Goal: Task Accomplishment & Management: Complete application form

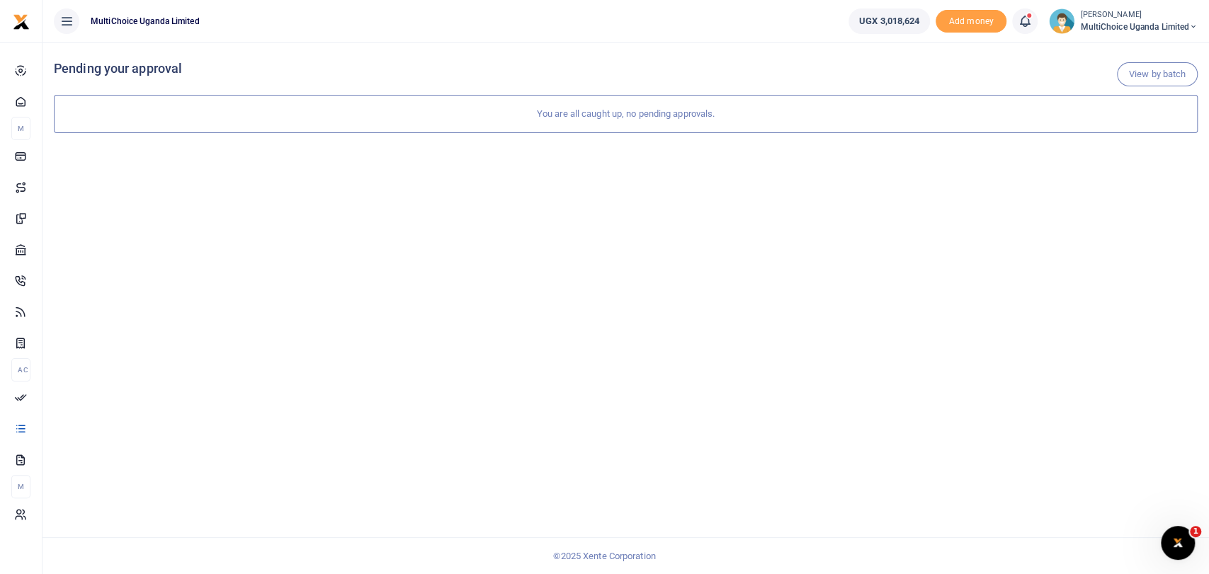
click at [1102, 25] on span "MultiChoice Uganda Limited" at bounding box center [1139, 27] width 118 height 13
click at [1122, 52] on link "Switch accounts" at bounding box center [1133, 52] width 124 height 20
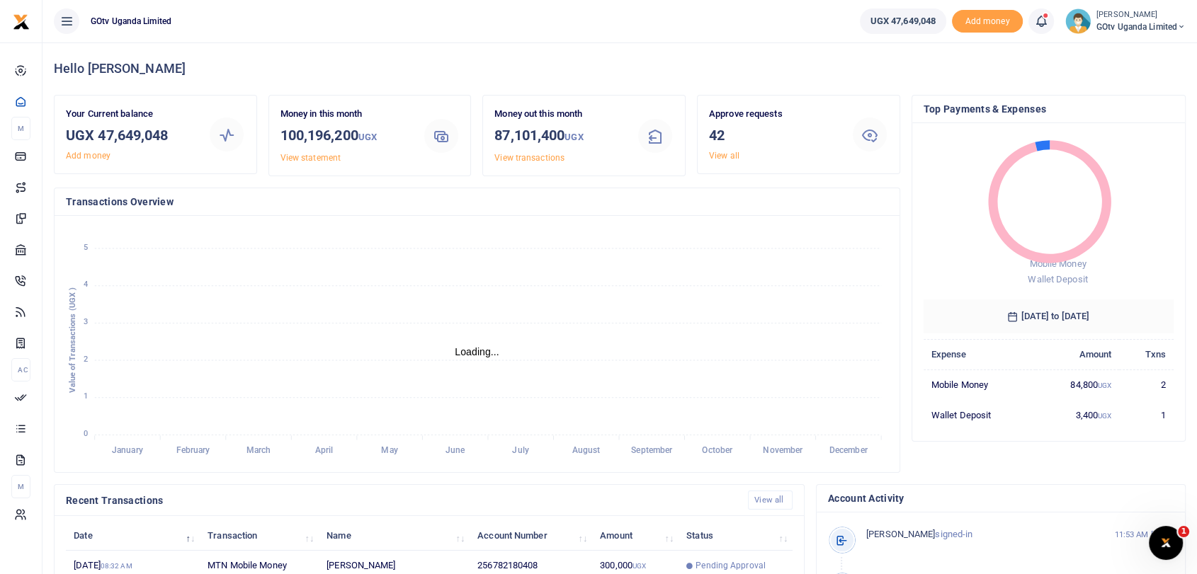
scroll to position [12, 12]
click at [722, 154] on link "View all" at bounding box center [724, 156] width 30 height 10
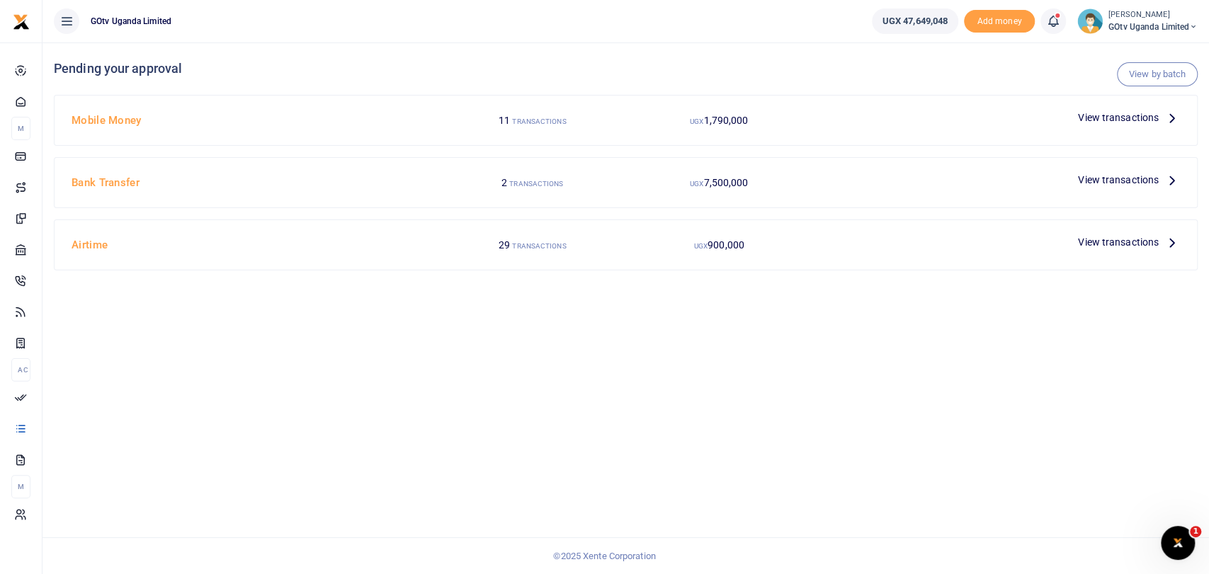
click at [1116, 113] on span "View transactions" at bounding box center [1118, 118] width 81 height 16
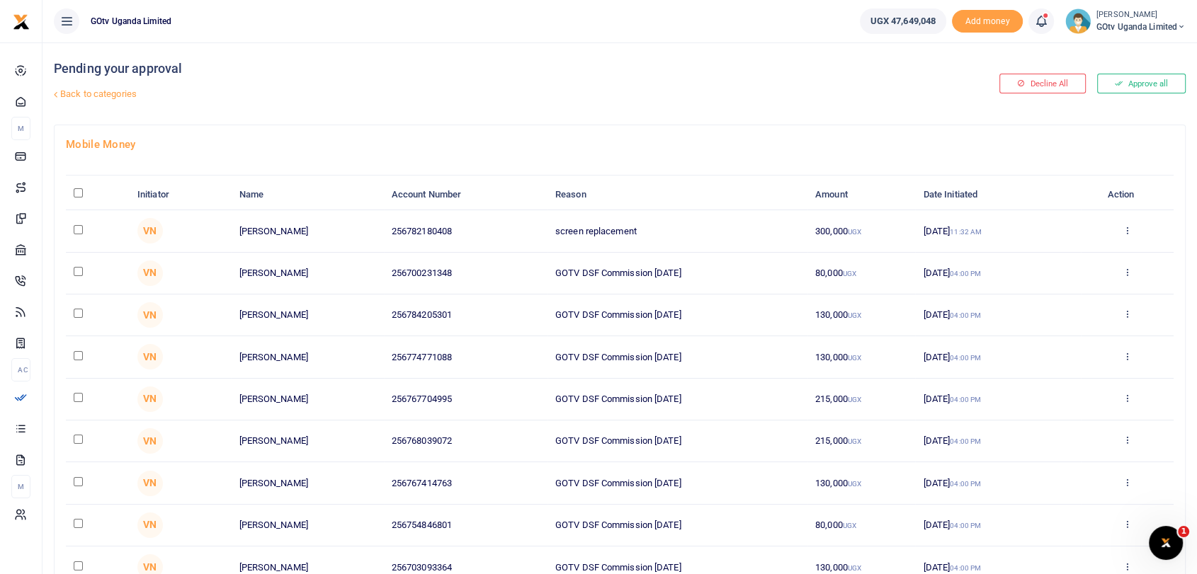
click at [1139, 84] on button "Approve all" at bounding box center [1141, 84] width 89 height 20
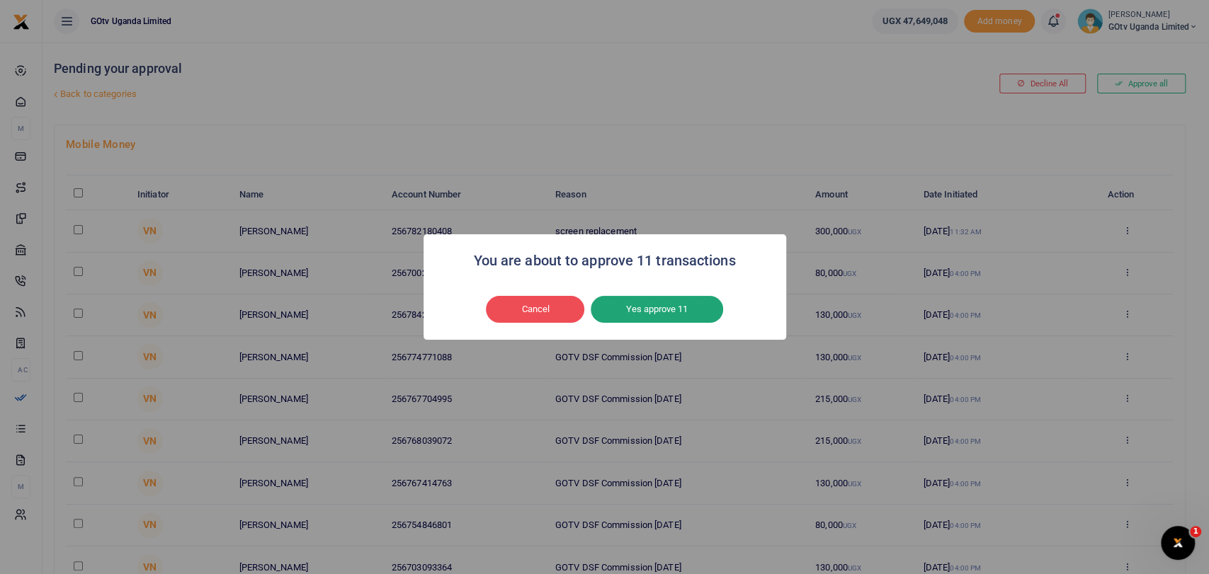
click at [664, 314] on button "Yes approve 11" at bounding box center [656, 309] width 132 height 27
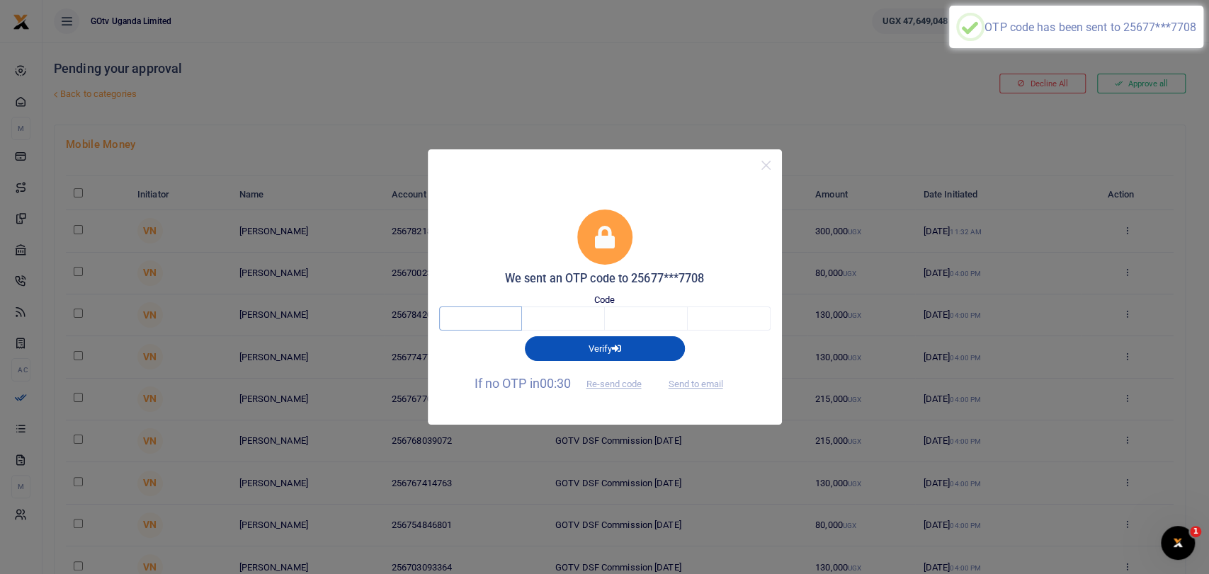
click at [515, 319] on input "text" at bounding box center [480, 319] width 83 height 24
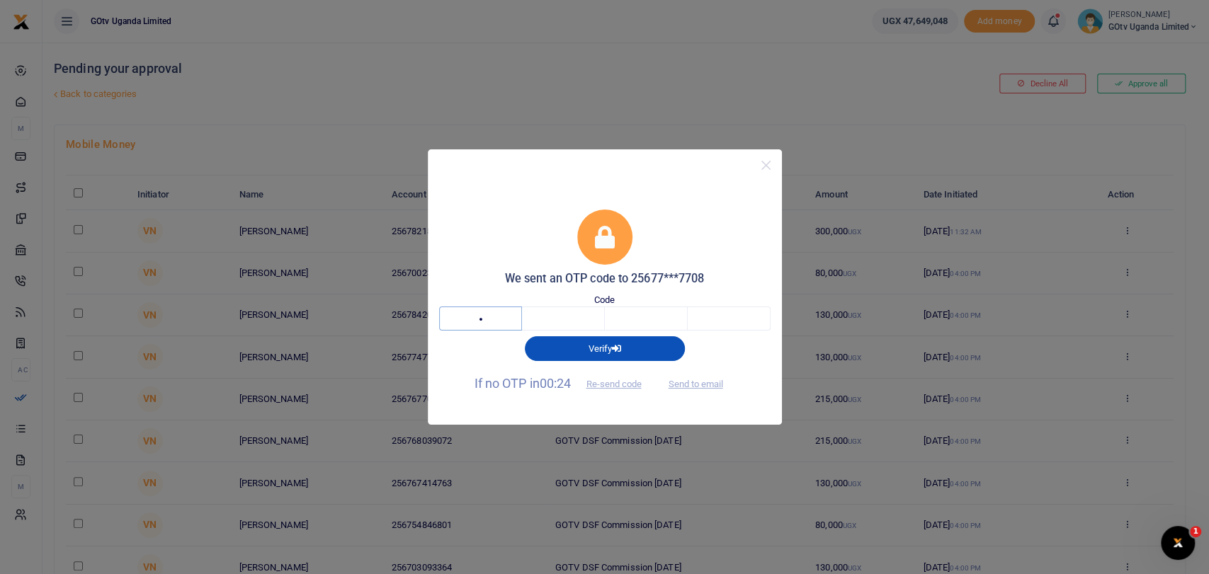
type input "4"
type input "5"
type input "6"
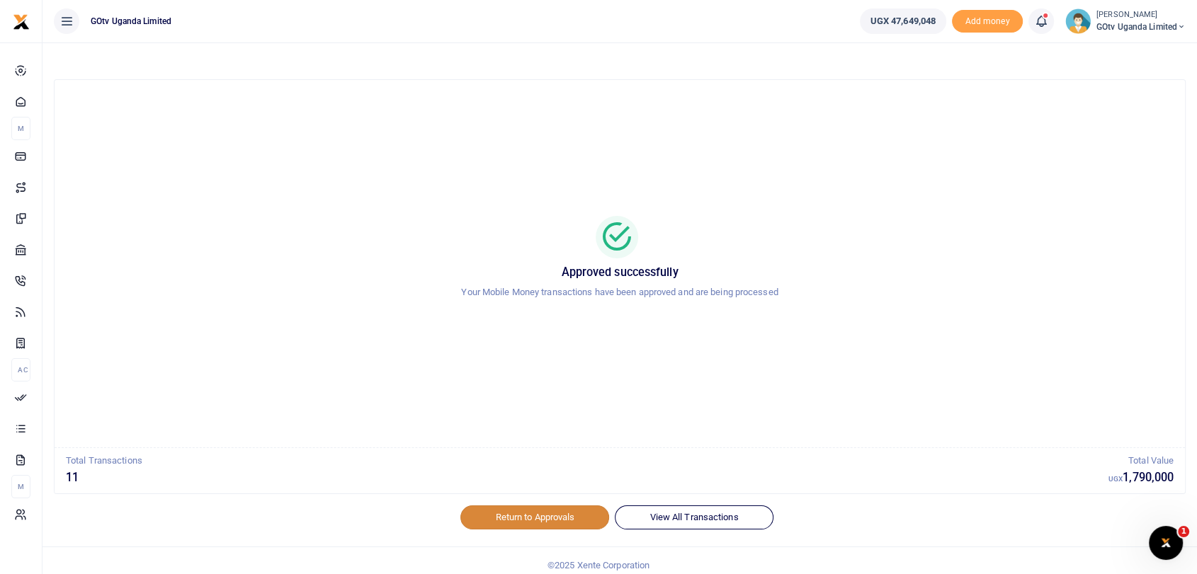
click at [548, 513] on link "Return to Approvals" at bounding box center [534, 518] width 149 height 24
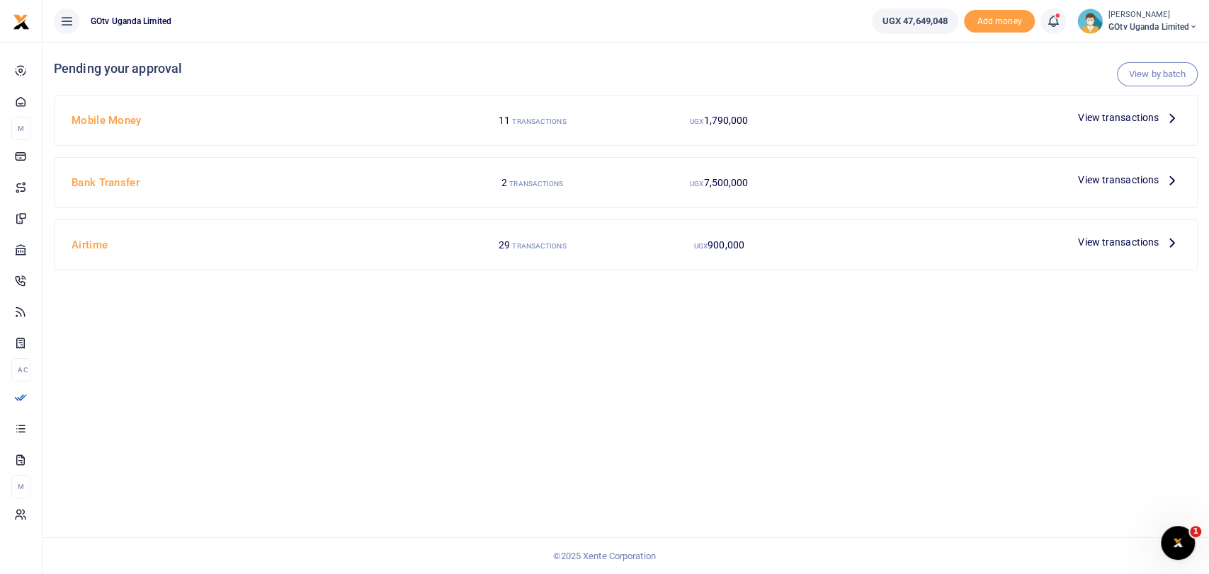
click at [1100, 181] on span "View transactions" at bounding box center [1118, 180] width 81 height 16
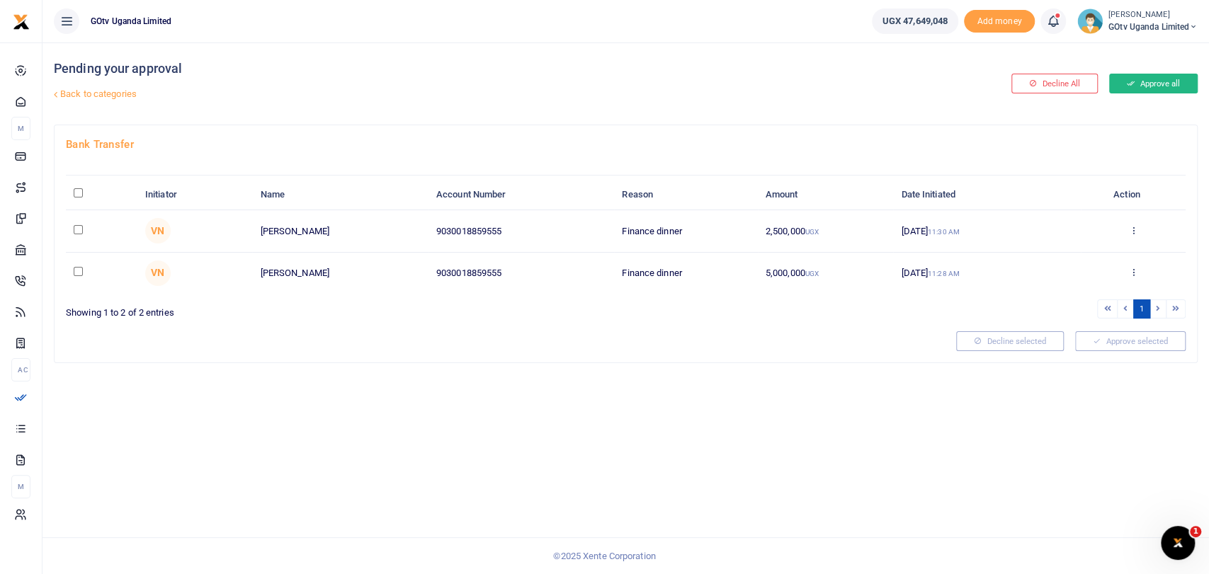
click at [1145, 84] on button "Approve all" at bounding box center [1153, 84] width 89 height 20
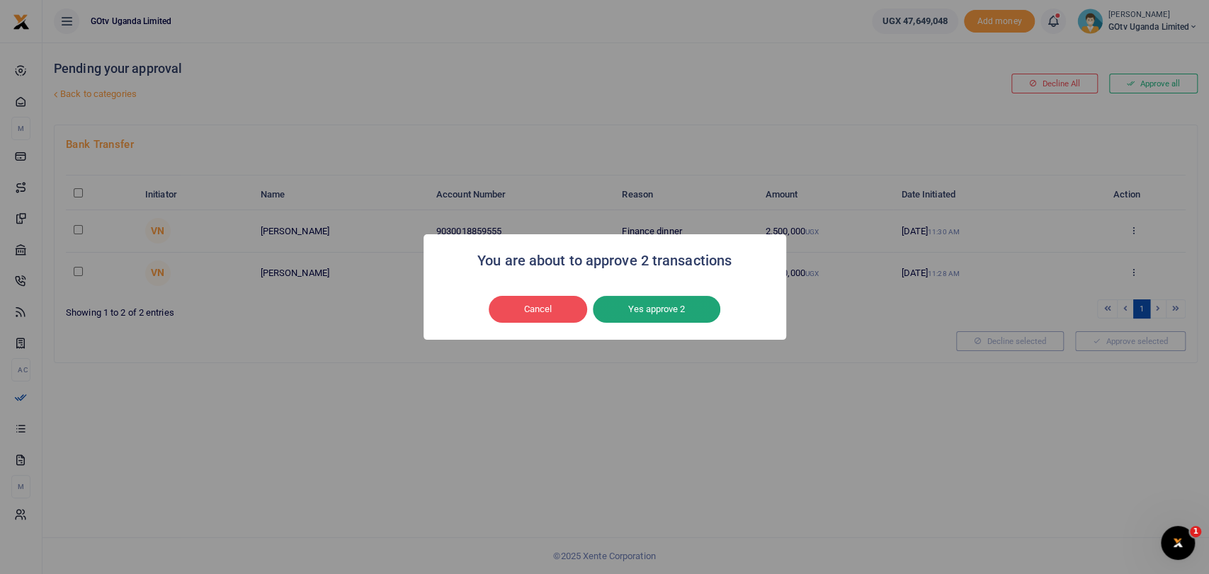
click at [649, 316] on button "Yes approve 2" at bounding box center [656, 309] width 127 height 27
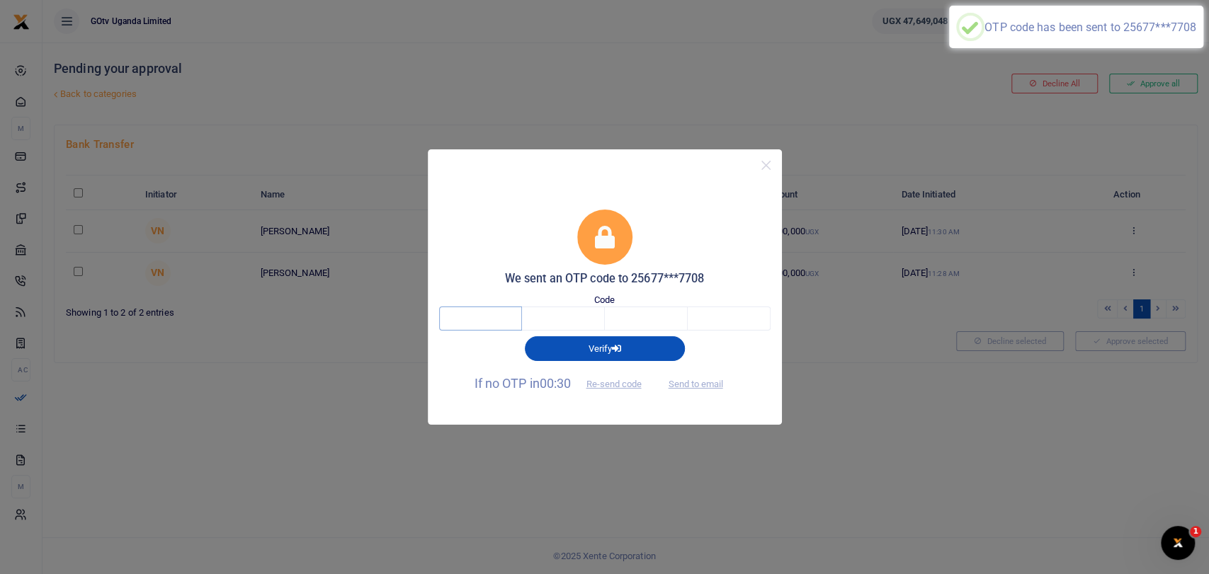
click at [472, 313] on input "text" at bounding box center [480, 319] width 83 height 24
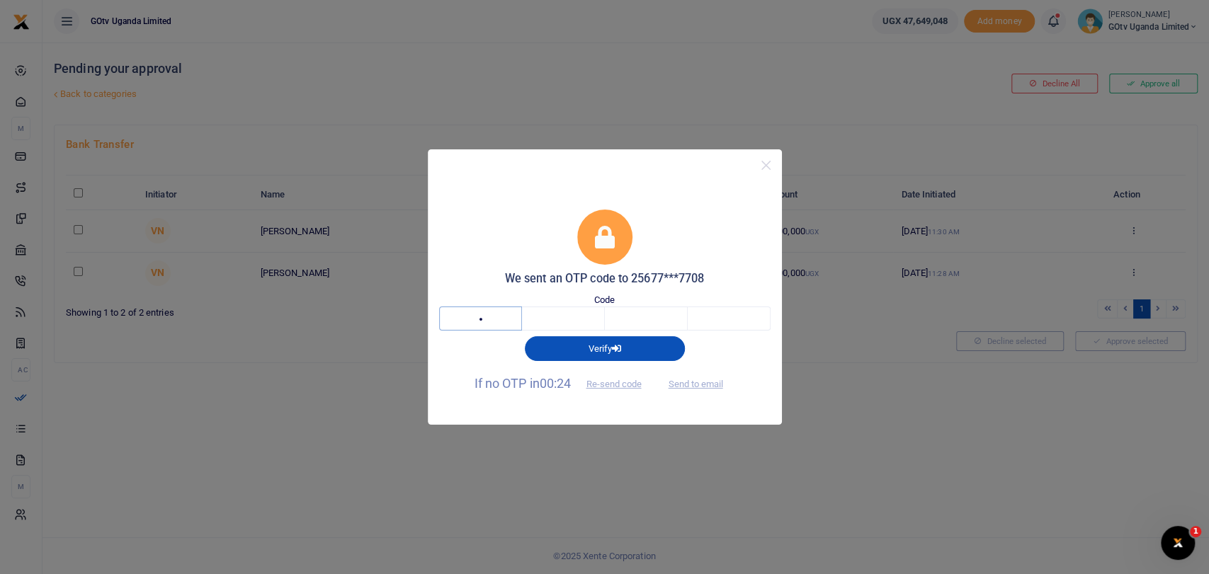
type input "5"
type input "7"
type input "3"
type input "6"
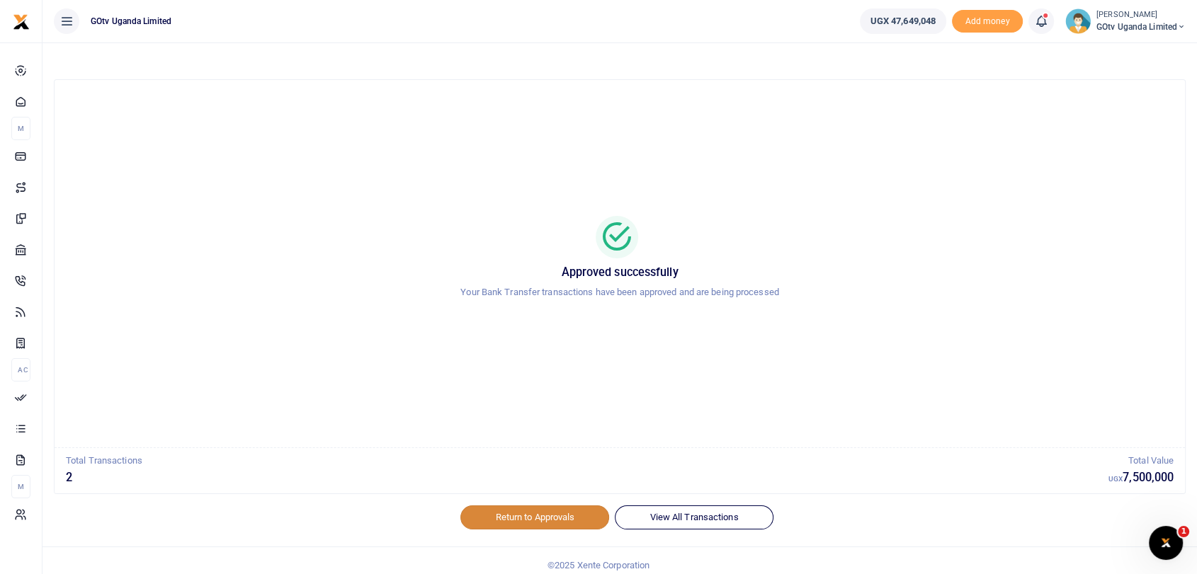
click at [544, 518] on link "Return to Approvals" at bounding box center [534, 518] width 149 height 24
click at [555, 519] on link "Return to Approvals" at bounding box center [534, 518] width 149 height 24
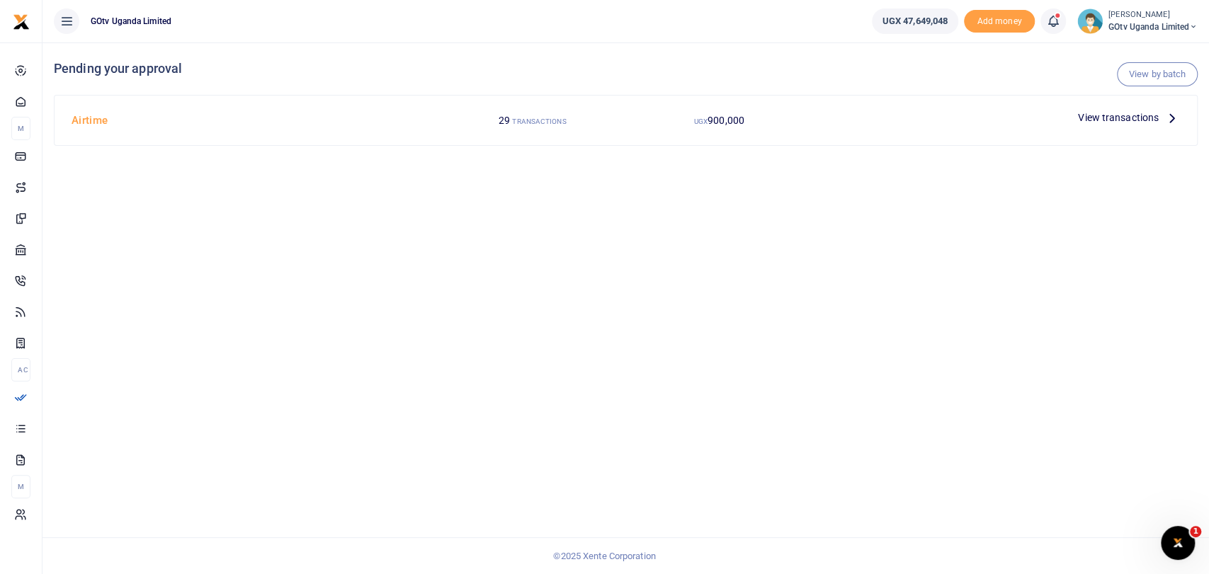
click at [1133, 114] on span "View transactions" at bounding box center [1118, 118] width 81 height 16
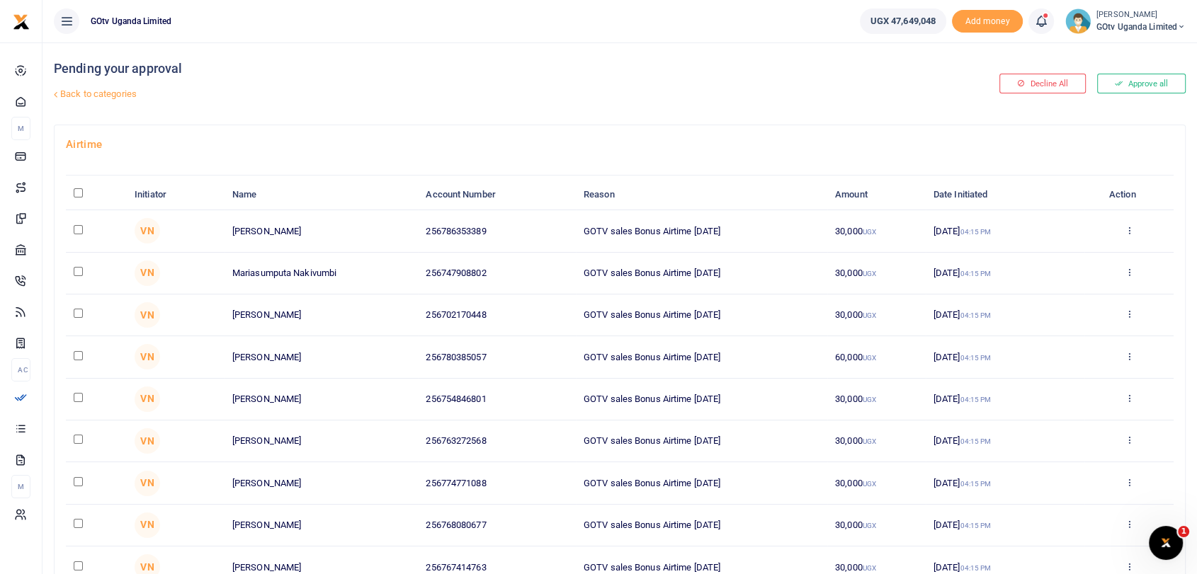
click at [1134, 85] on button "Approve all" at bounding box center [1141, 84] width 89 height 20
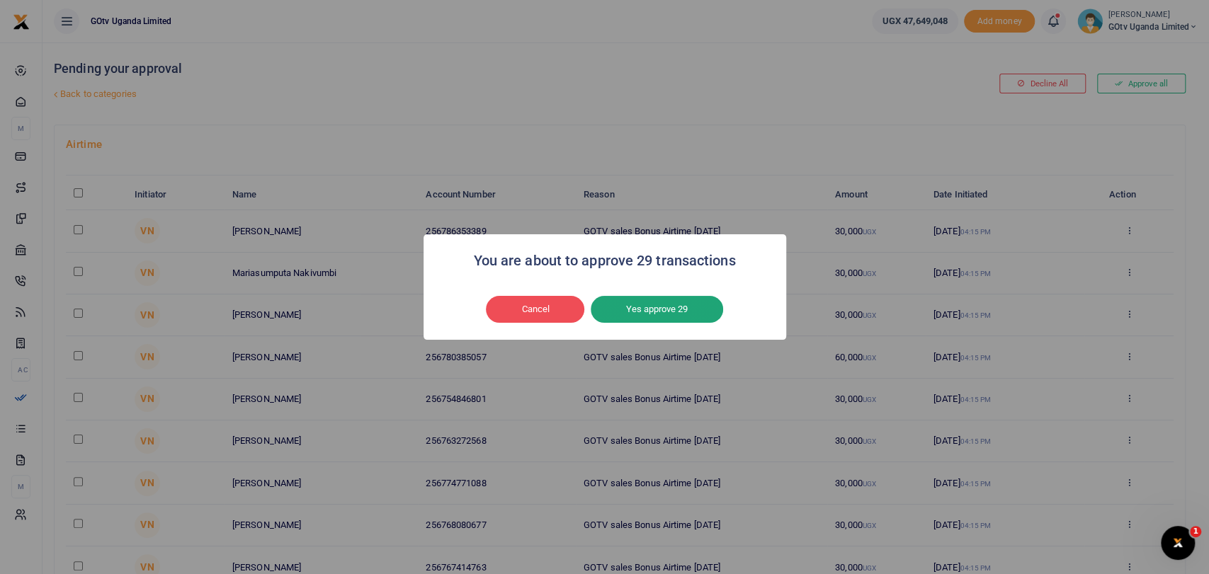
click at [649, 309] on button "Yes approve 29" at bounding box center [656, 309] width 132 height 27
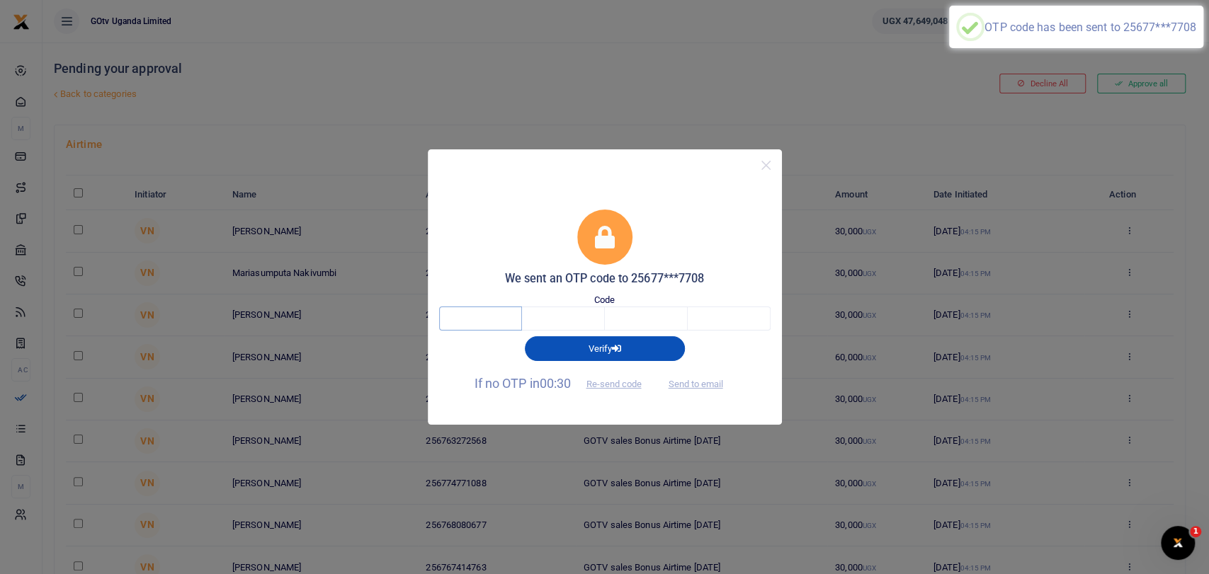
click at [515, 319] on input "text" at bounding box center [480, 319] width 83 height 24
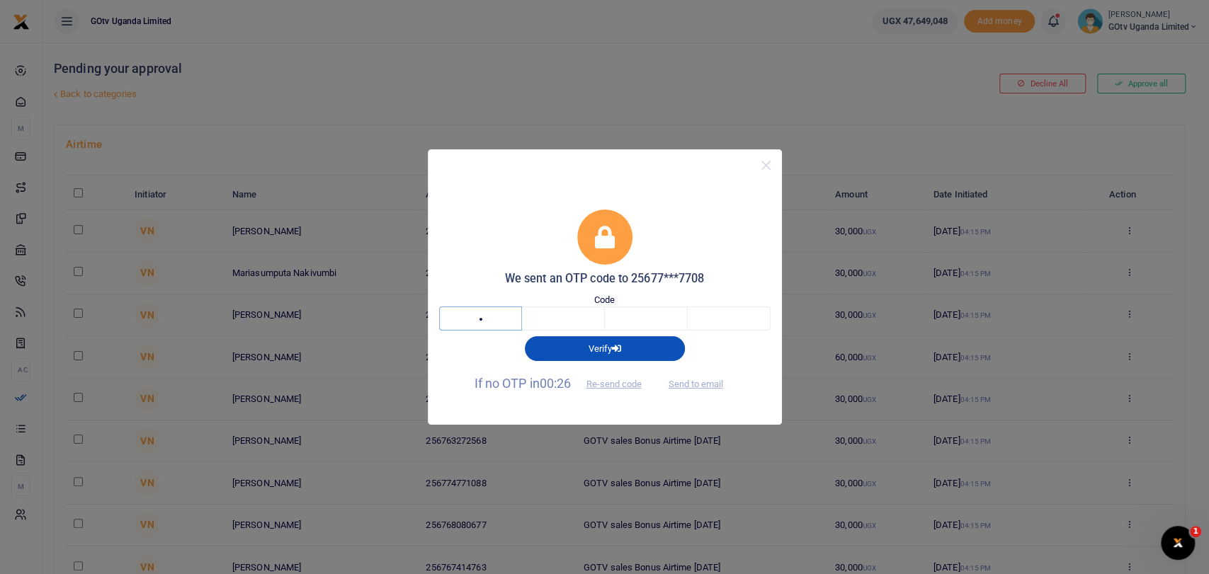
type input "3"
type input "1"
type input "8"
